Goal: Task Accomplishment & Management: Use online tool/utility

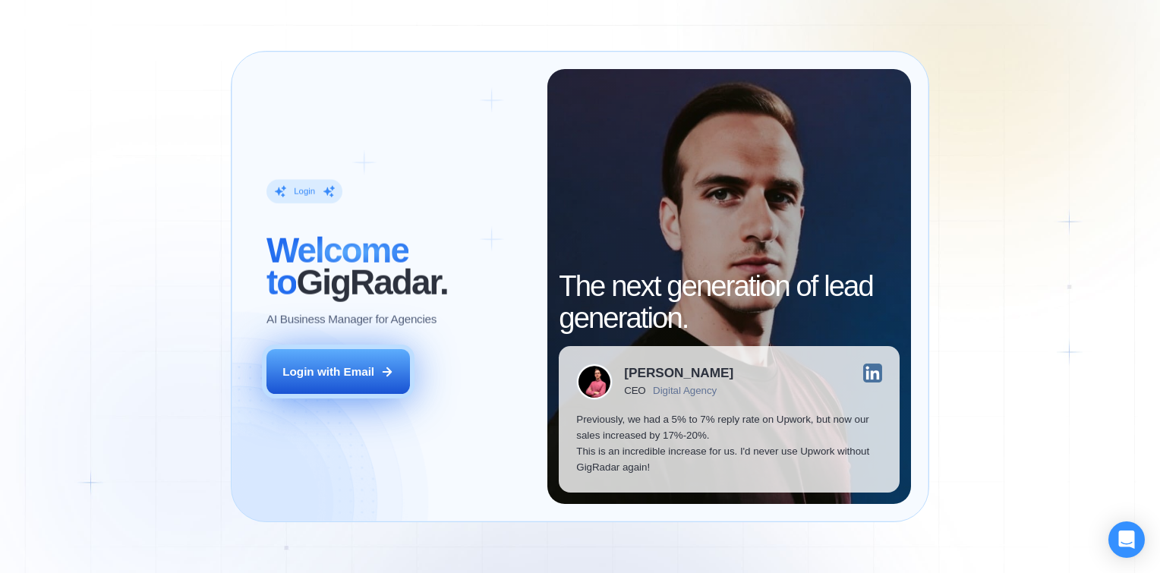
click at [282, 390] on button "Login with Email" at bounding box center [337, 371] width 143 height 45
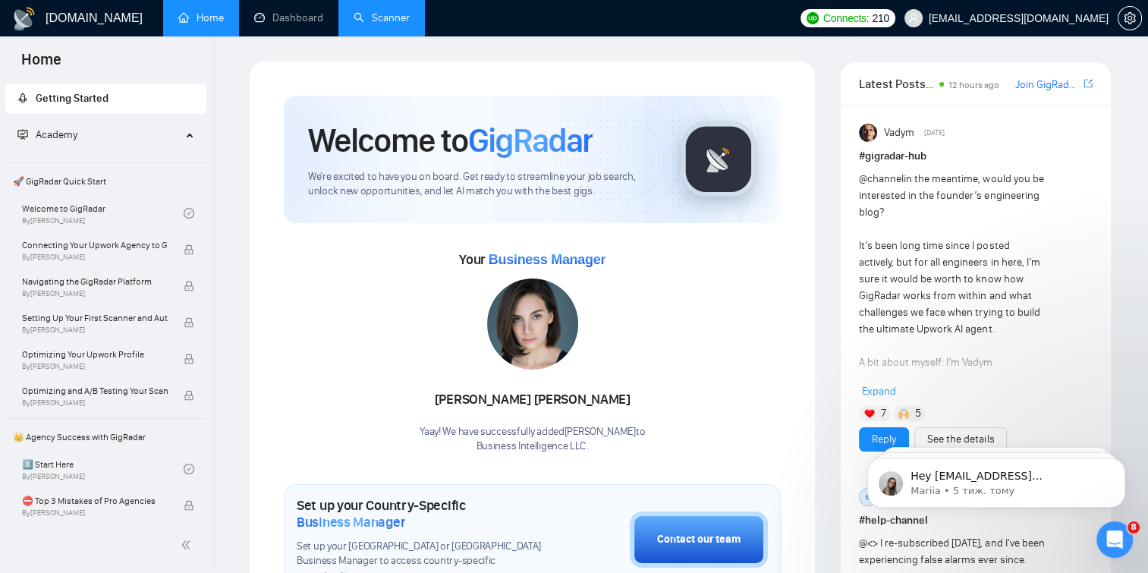
click at [370, 21] on link "Scanner" at bounding box center [382, 17] width 56 height 13
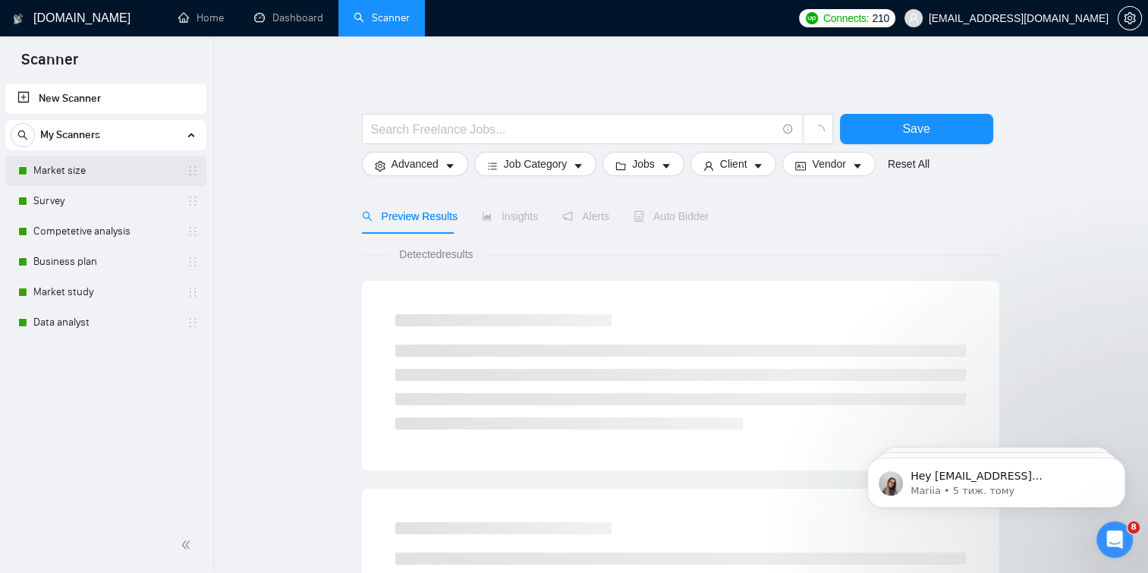
click at [118, 170] on link "Market size" at bounding box center [105, 171] width 144 height 30
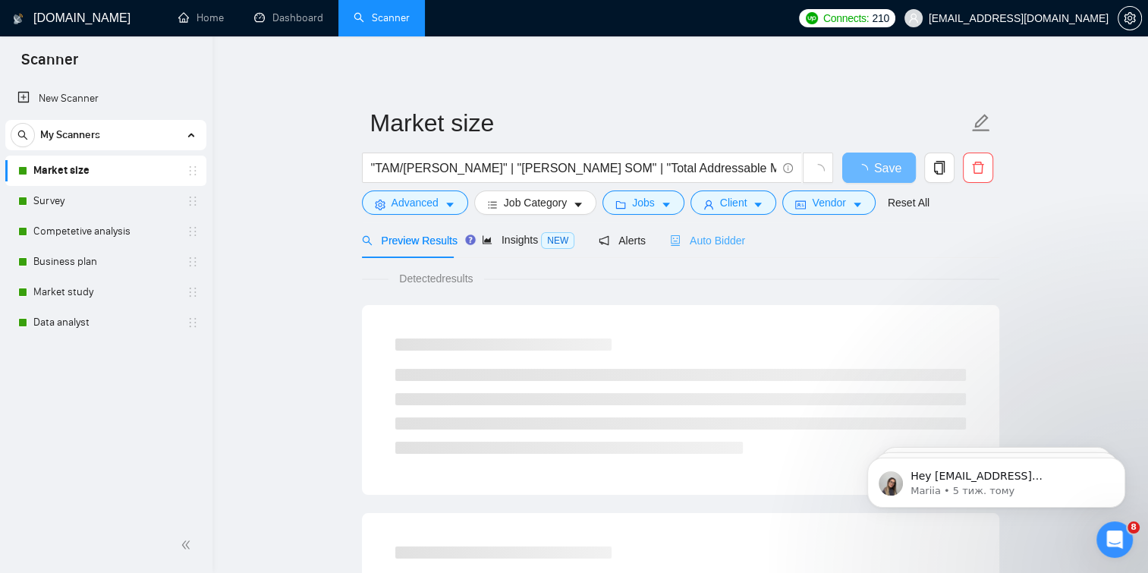
click at [678, 250] on div "Auto Bidder" at bounding box center [707, 240] width 75 height 36
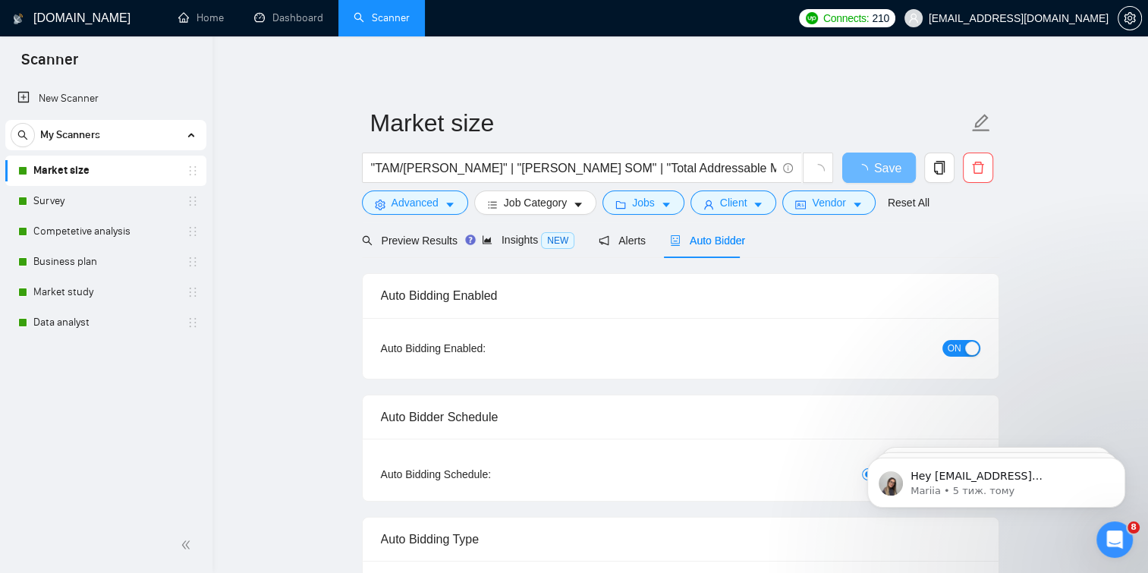
checkbox input "true"
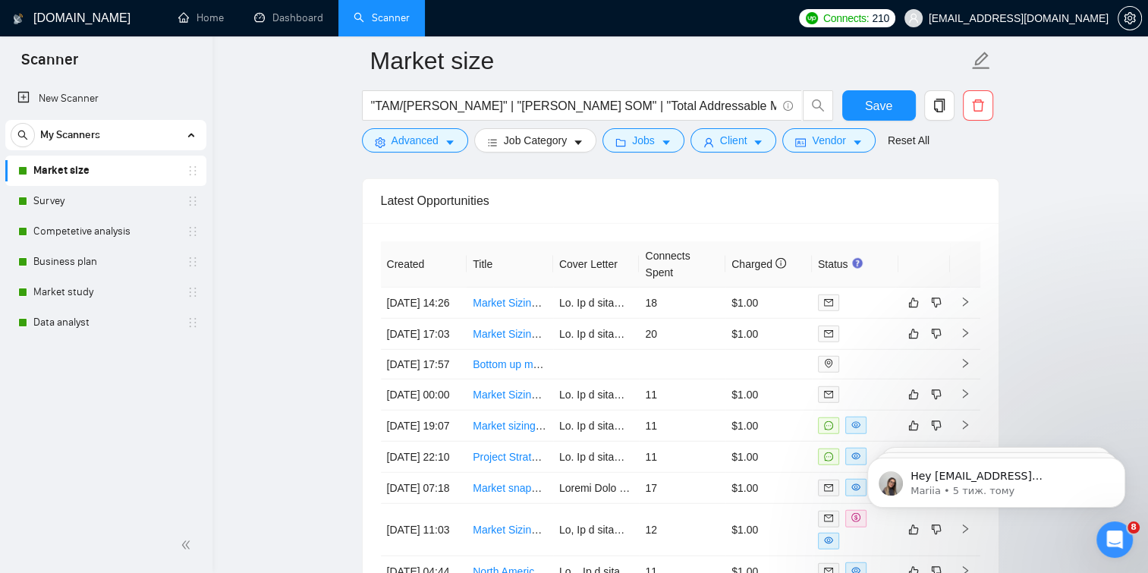
scroll to position [4055, 0]
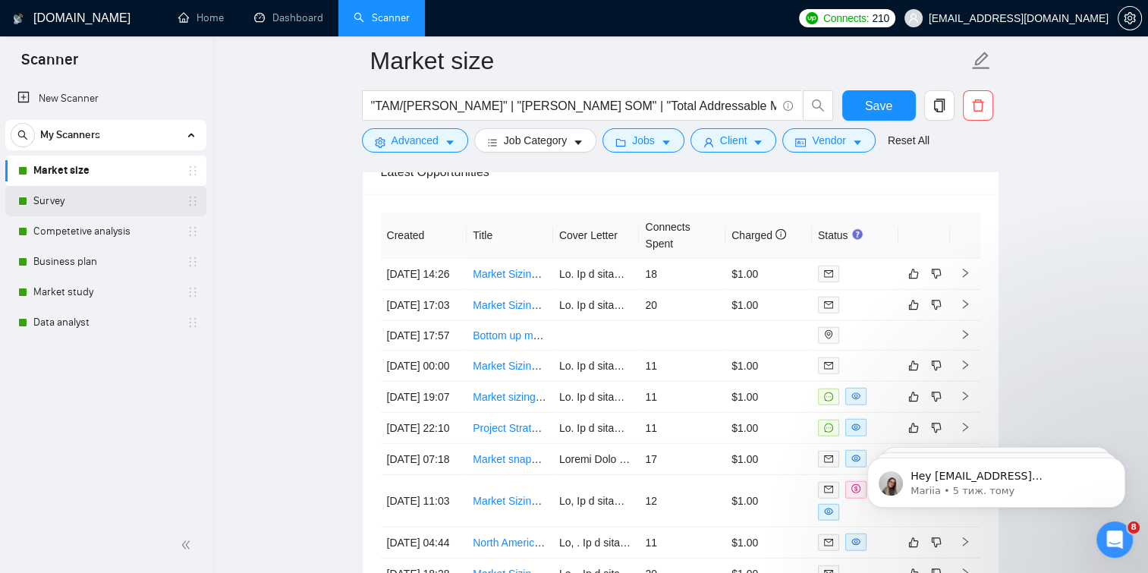
click at [39, 190] on link "Survey" at bounding box center [105, 201] width 144 height 30
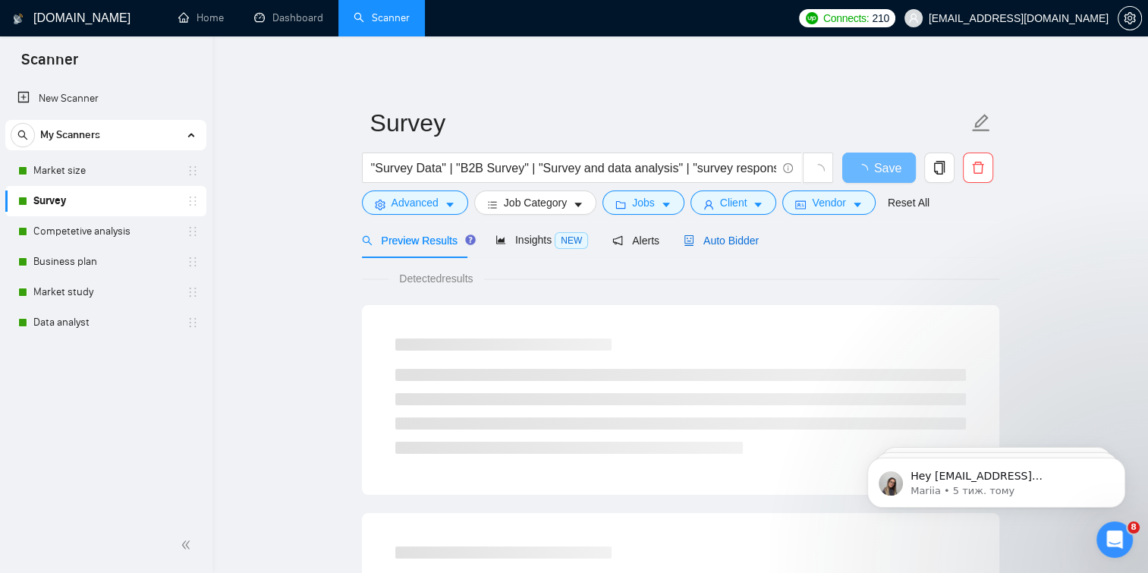
click at [713, 243] on span "Auto Bidder" at bounding box center [721, 241] width 75 height 12
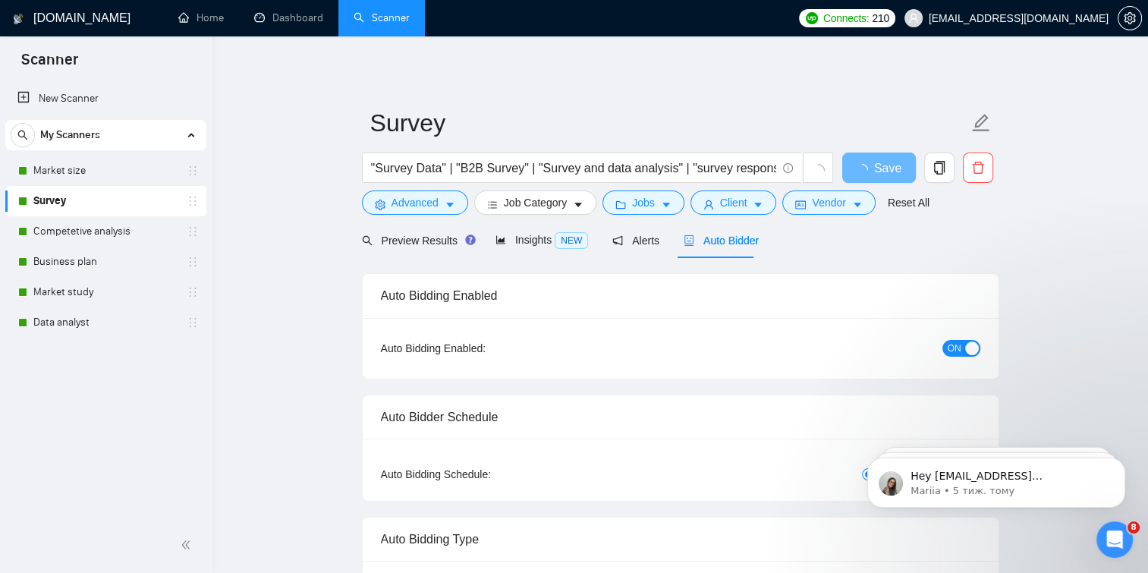
checkbox input "true"
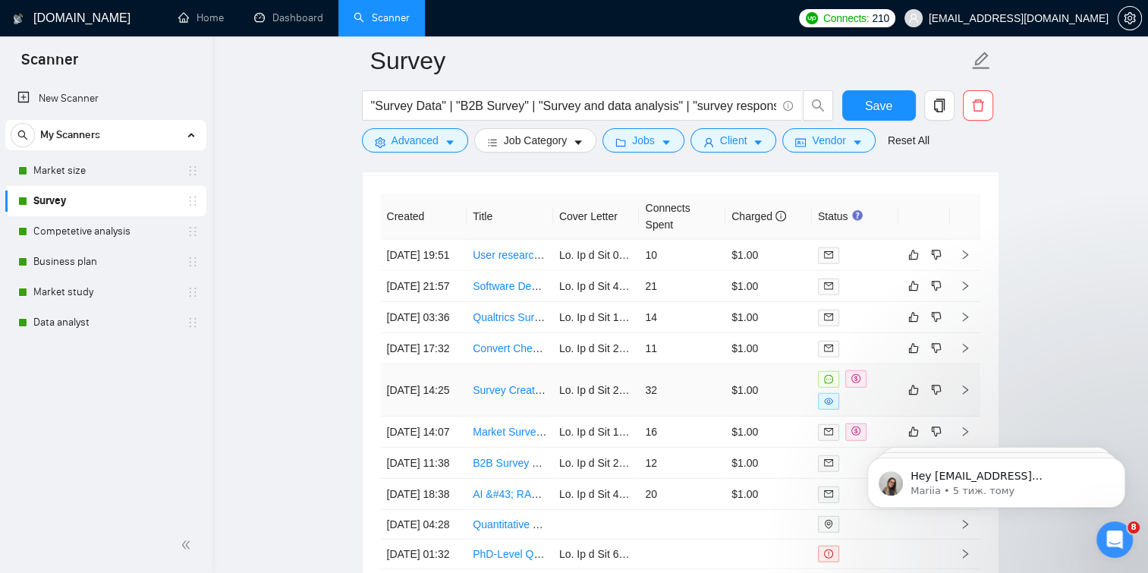
scroll to position [3993, 0]
click at [110, 223] on link "Competetive analysis" at bounding box center [105, 231] width 144 height 30
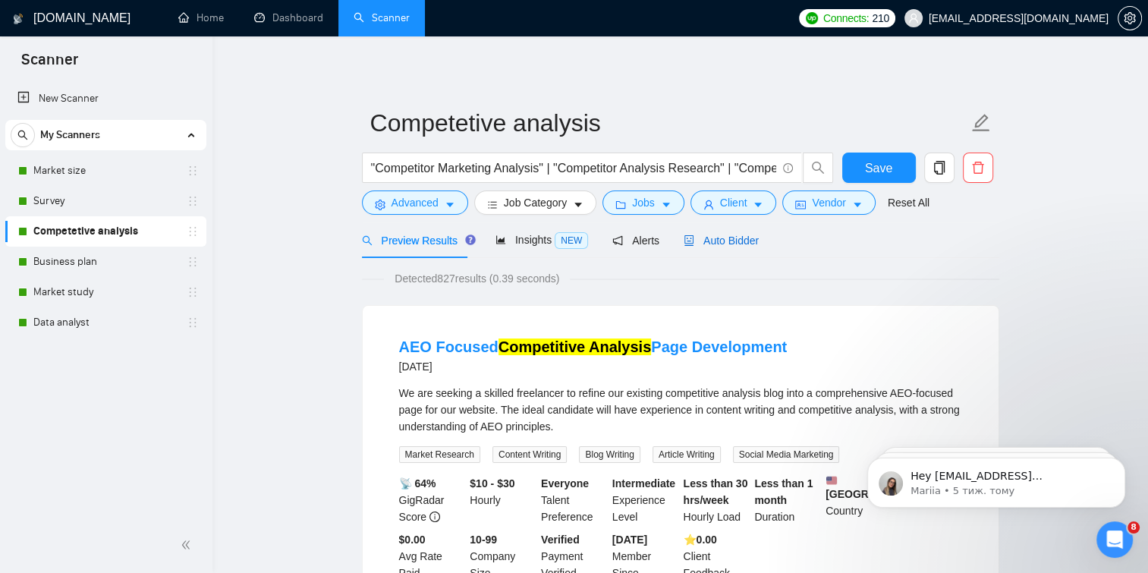
click at [720, 245] on span "Auto Bidder" at bounding box center [721, 241] width 75 height 12
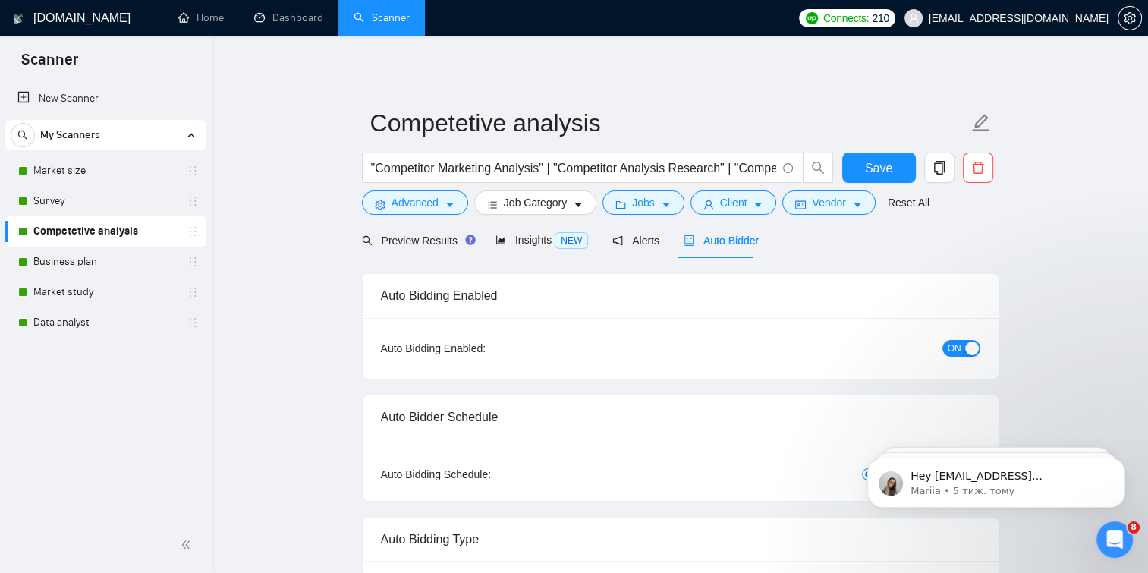
checkbox input "true"
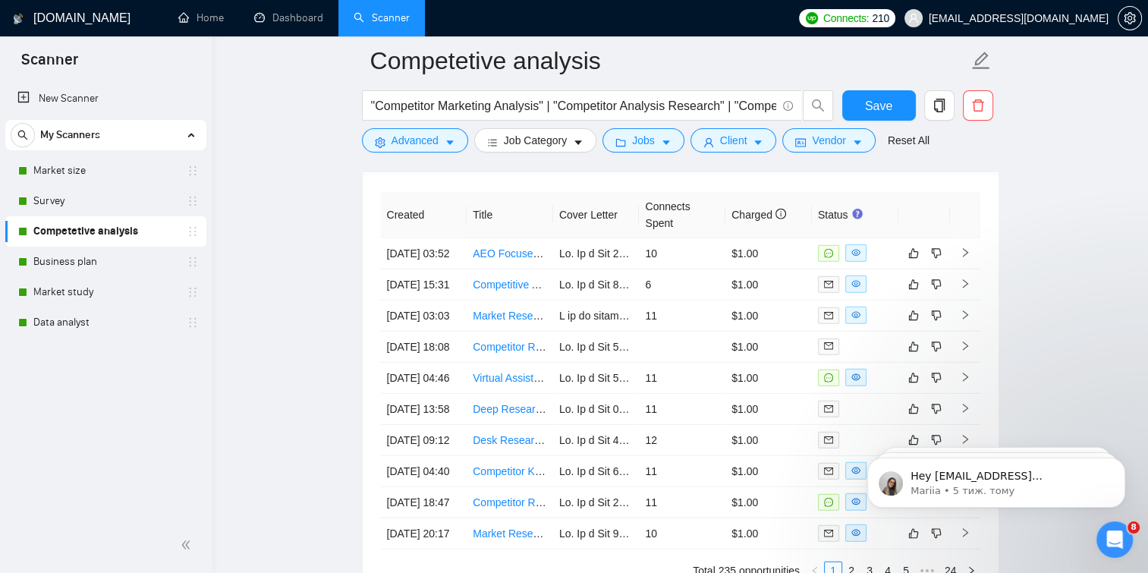
scroll to position [4147, 0]
click at [94, 260] on link "Business plan" at bounding box center [105, 262] width 144 height 30
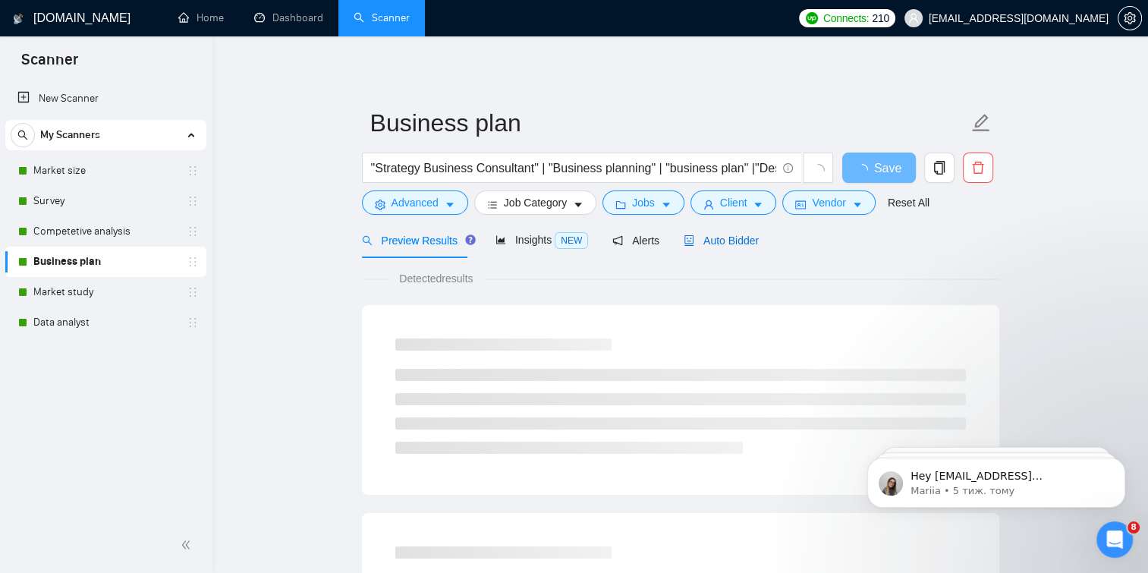
click at [735, 242] on span "Auto Bidder" at bounding box center [721, 241] width 75 height 12
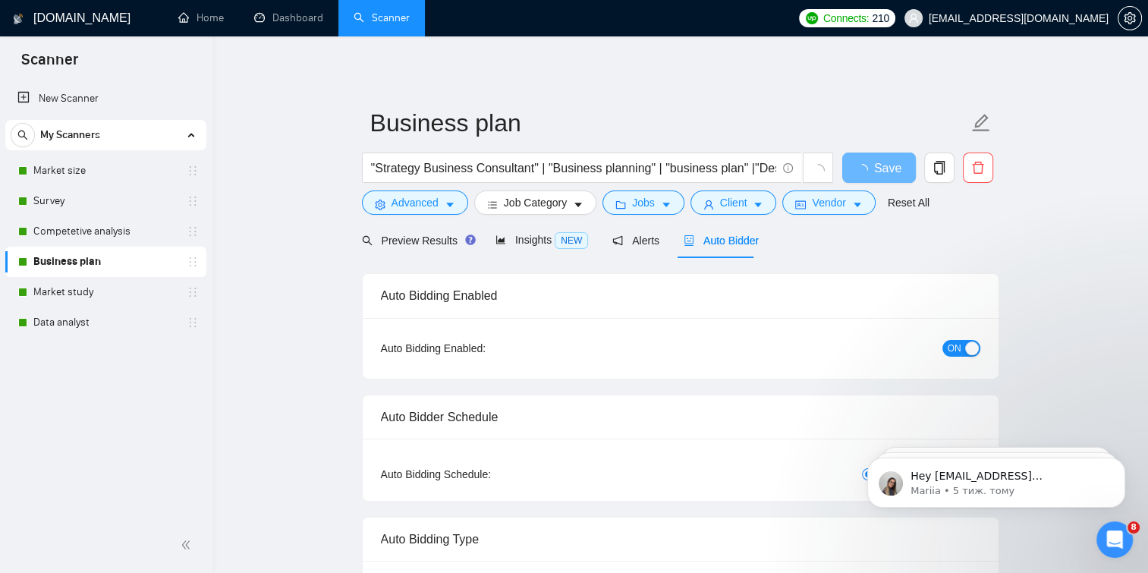
checkbox input "true"
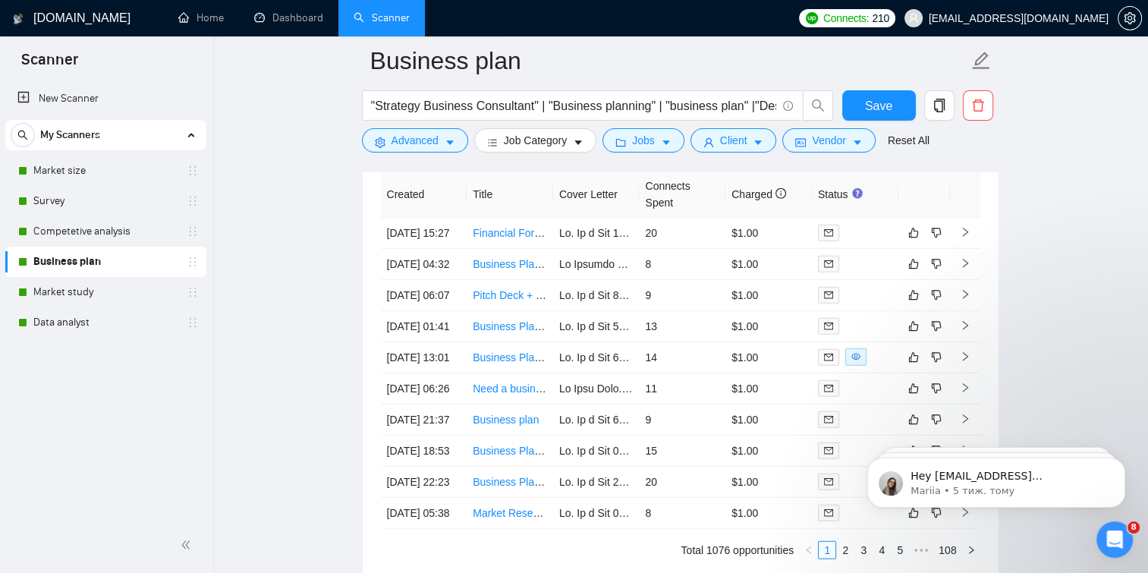
scroll to position [4049, 0]
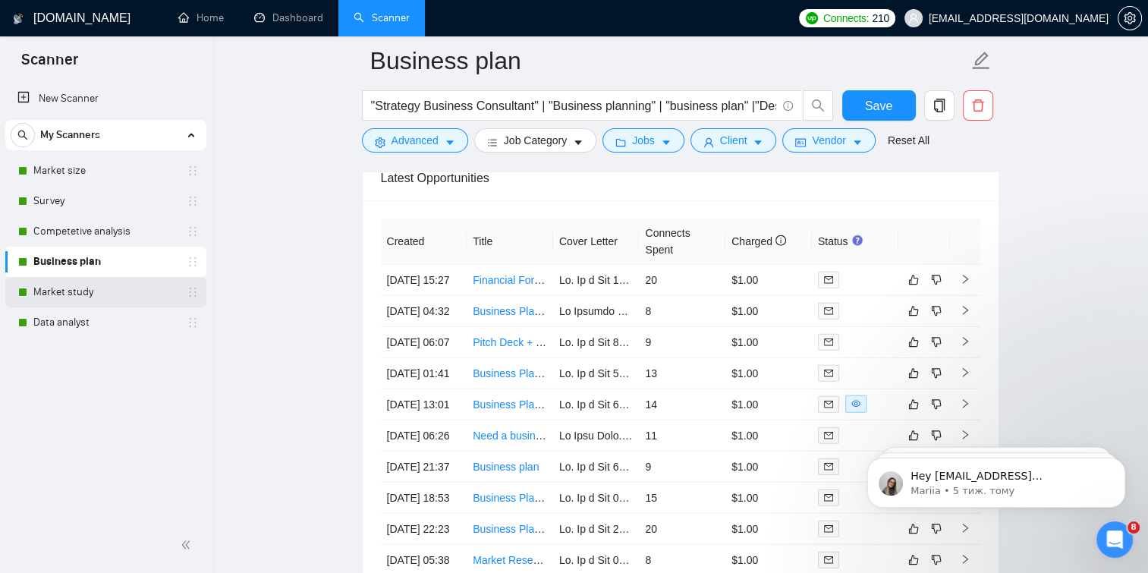
click at [116, 291] on link "Market study" at bounding box center [105, 292] width 144 height 30
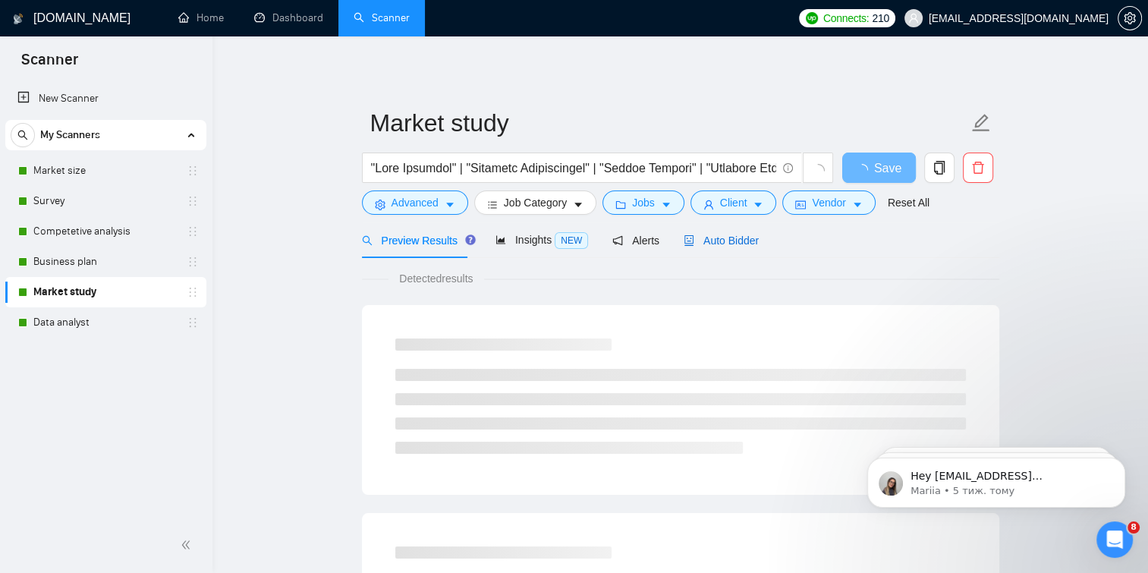
click at [718, 243] on span "Auto Bidder" at bounding box center [721, 241] width 75 height 12
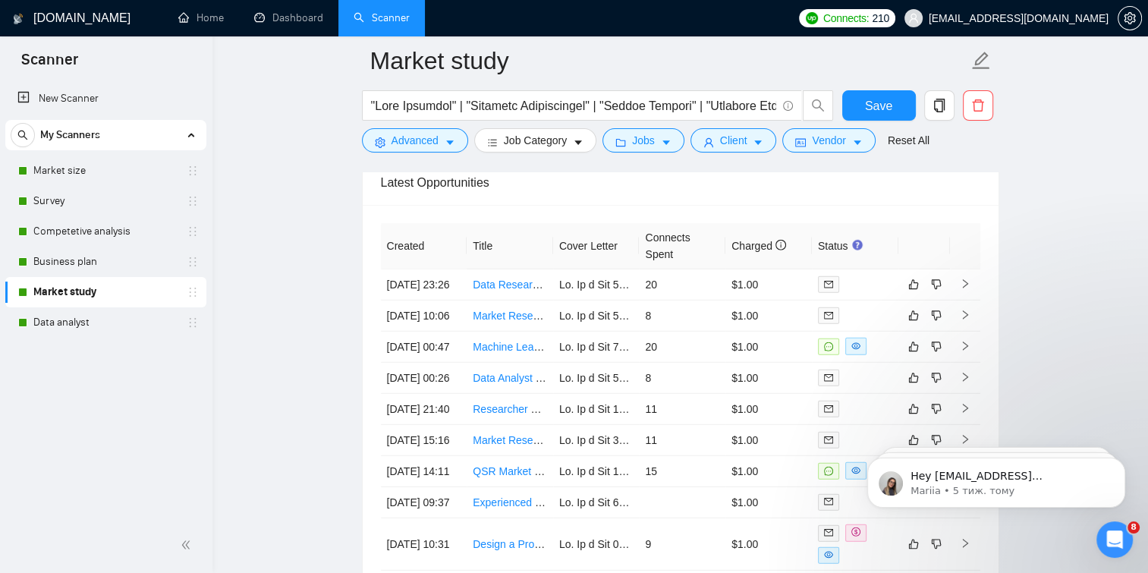
scroll to position [4155, 0]
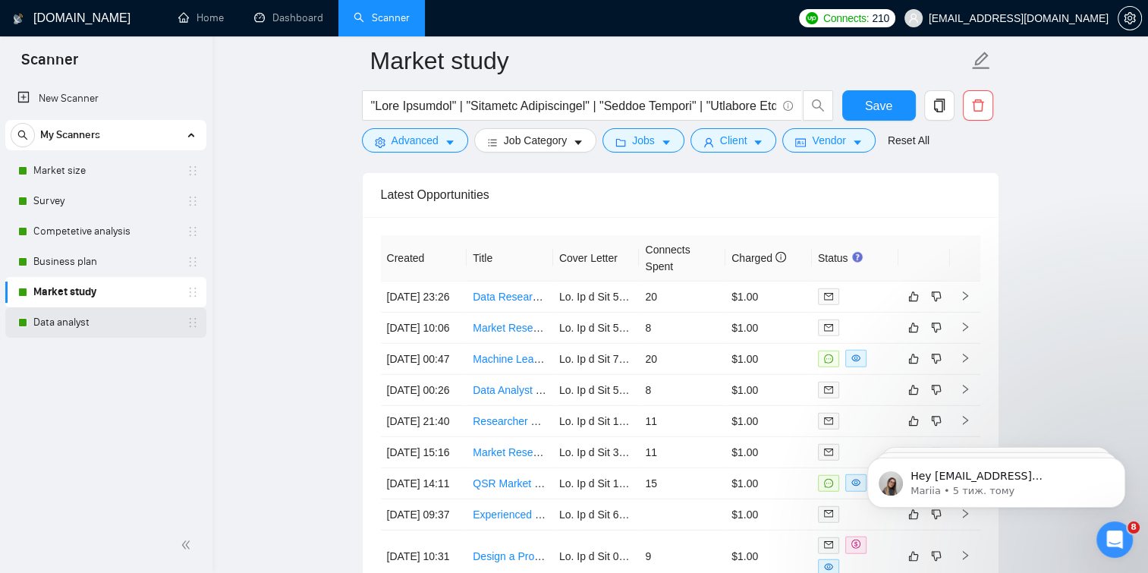
click at [155, 319] on link "Data analyst" at bounding box center [105, 322] width 144 height 30
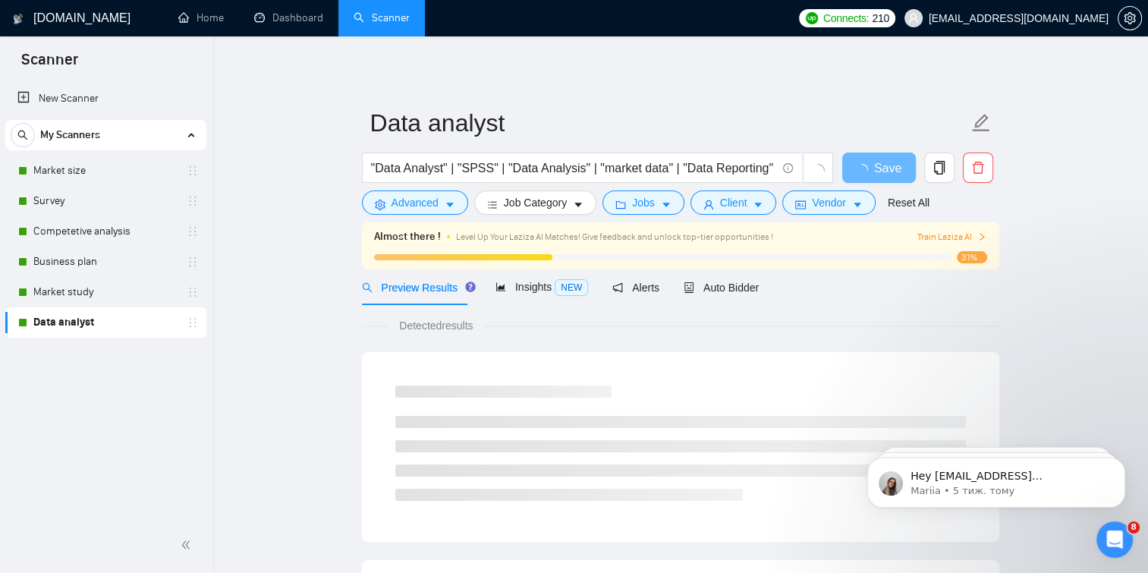
click at [688, 254] on div "31%" at bounding box center [680, 257] width 613 height 12
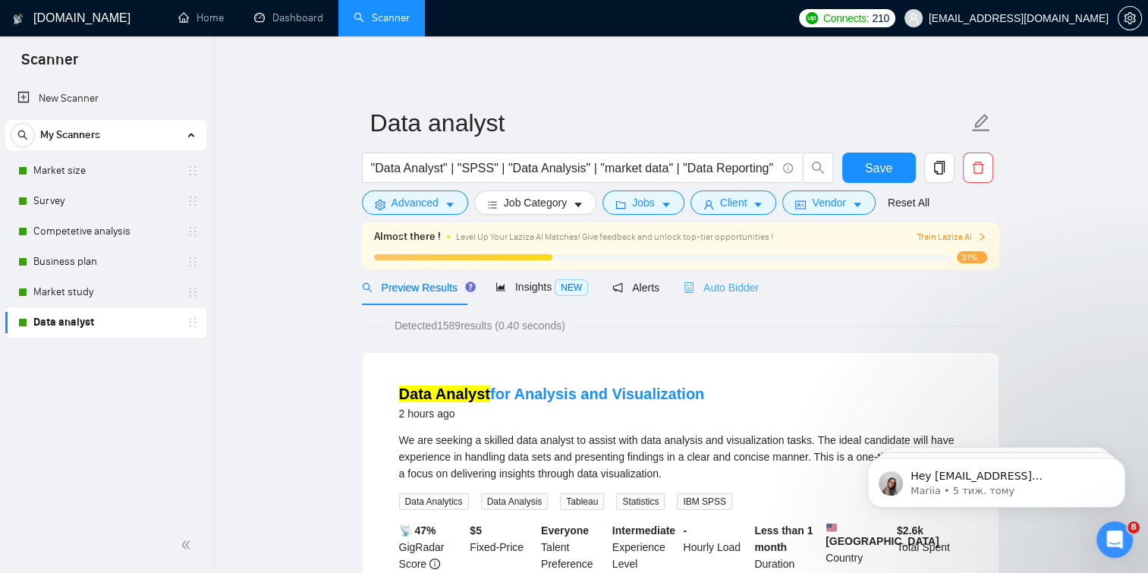
click at [687, 276] on div "Auto Bidder" at bounding box center [721, 287] width 75 height 36
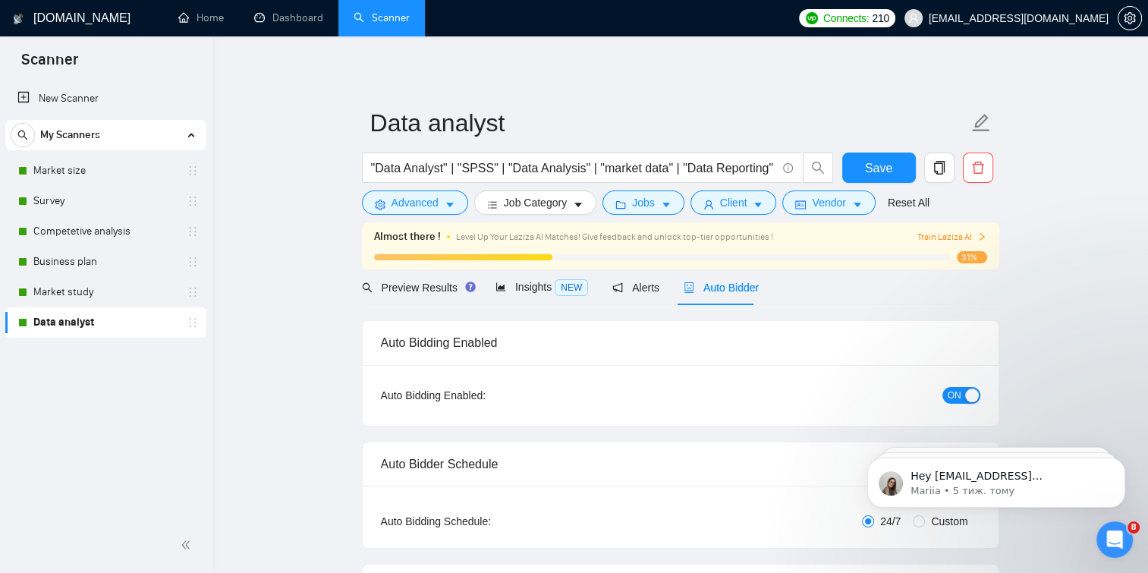
checkbox input "true"
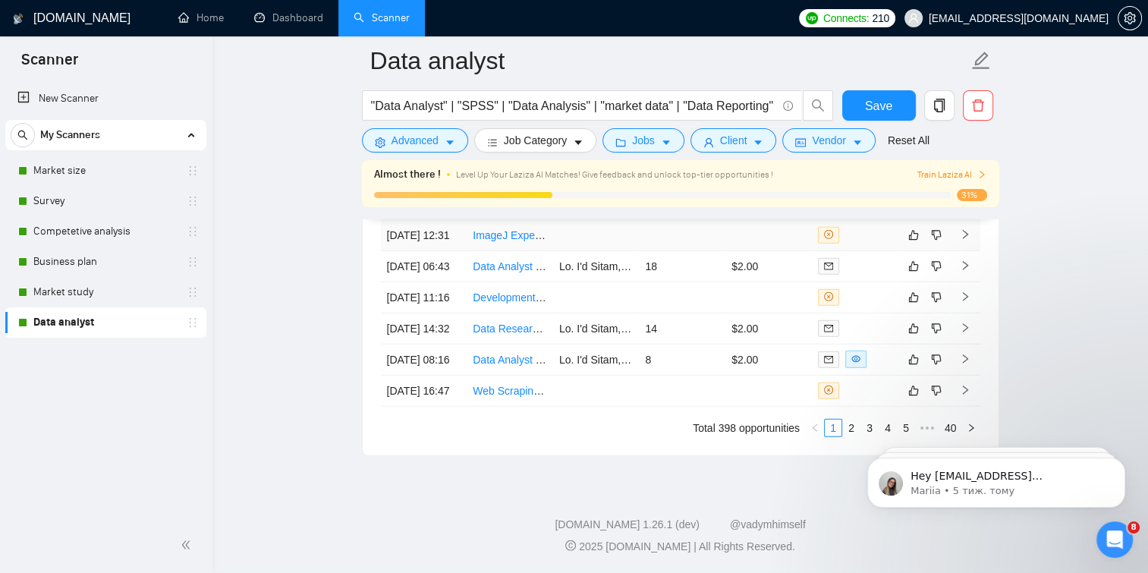
scroll to position [4198, 0]
